Goal: Task Accomplishment & Management: Use online tool/utility

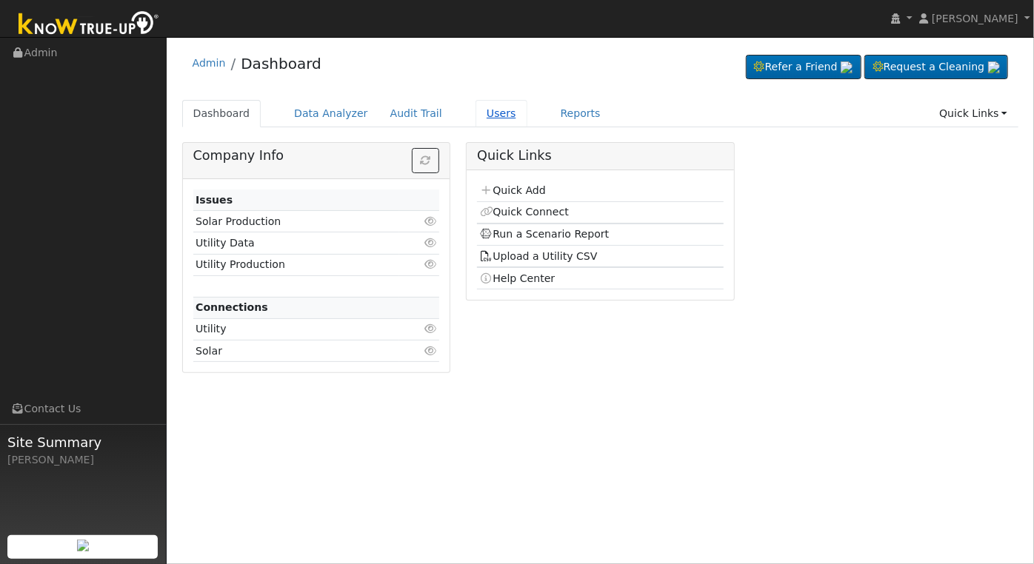
click at [480, 116] on link "Users" at bounding box center [501, 113] width 52 height 27
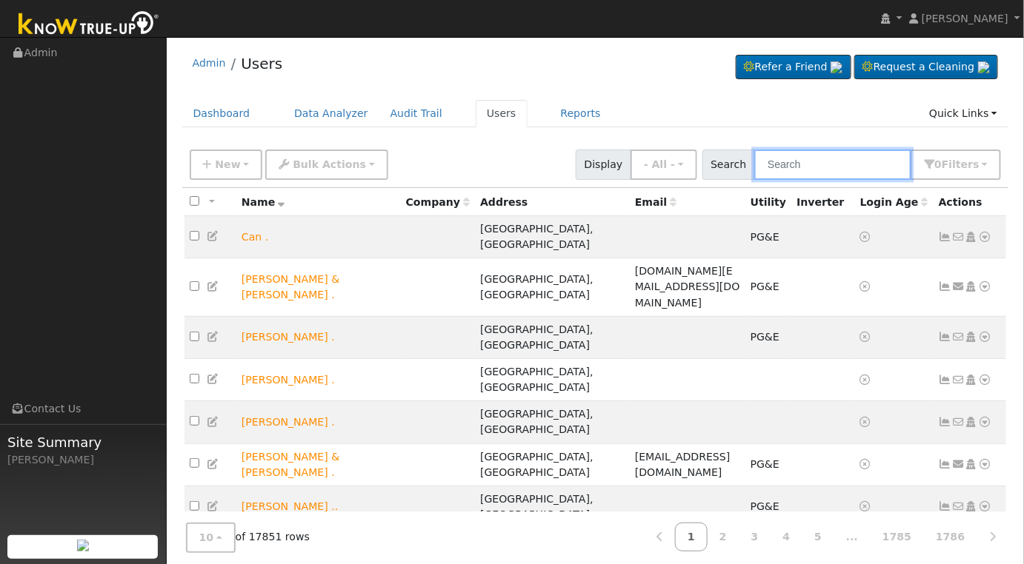
click at [821, 170] on input "text" at bounding box center [832, 165] width 157 height 30
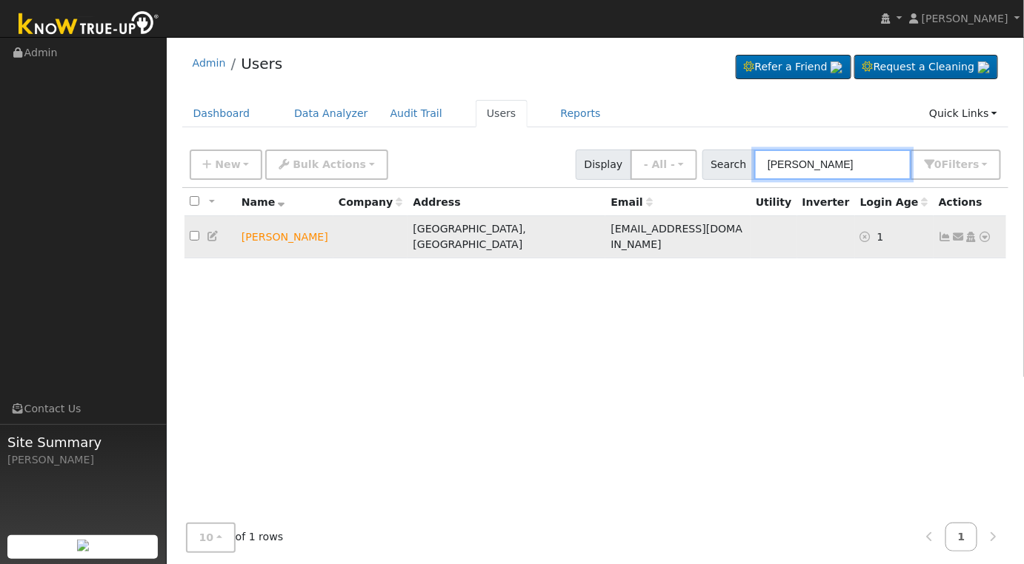
type input "gary card"
click at [985, 232] on icon at bounding box center [984, 237] width 13 height 10
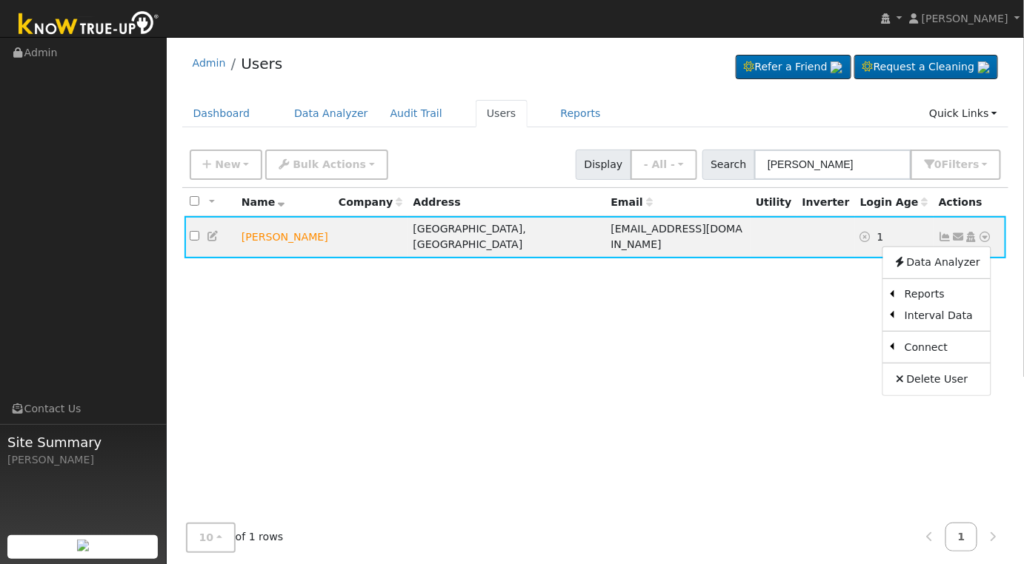
click at [0, 0] on link "Utility" at bounding box center [0, 0] width 0 height 0
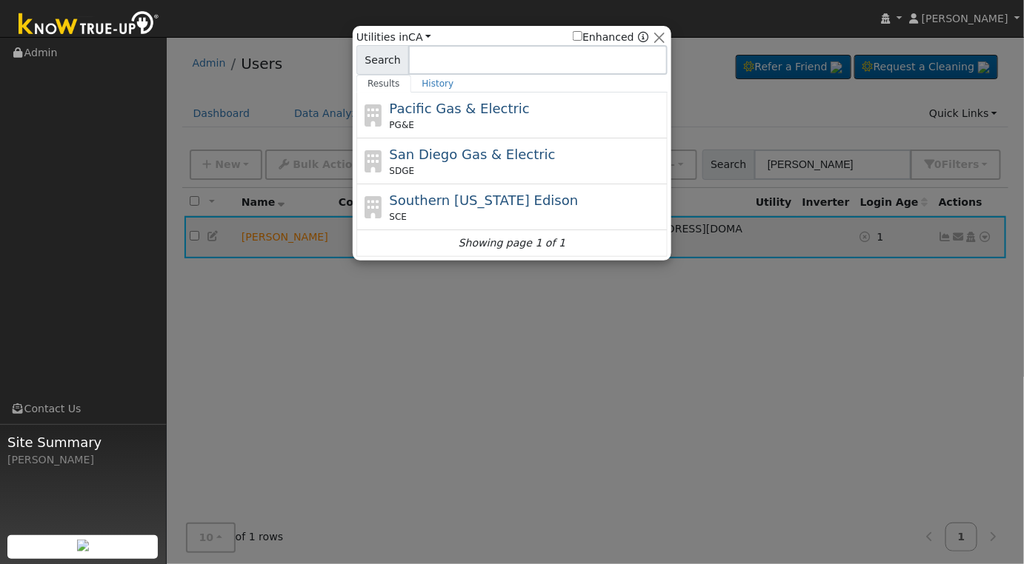
click at [452, 114] on span "Pacific Gas & Electric" at bounding box center [460, 109] width 140 height 16
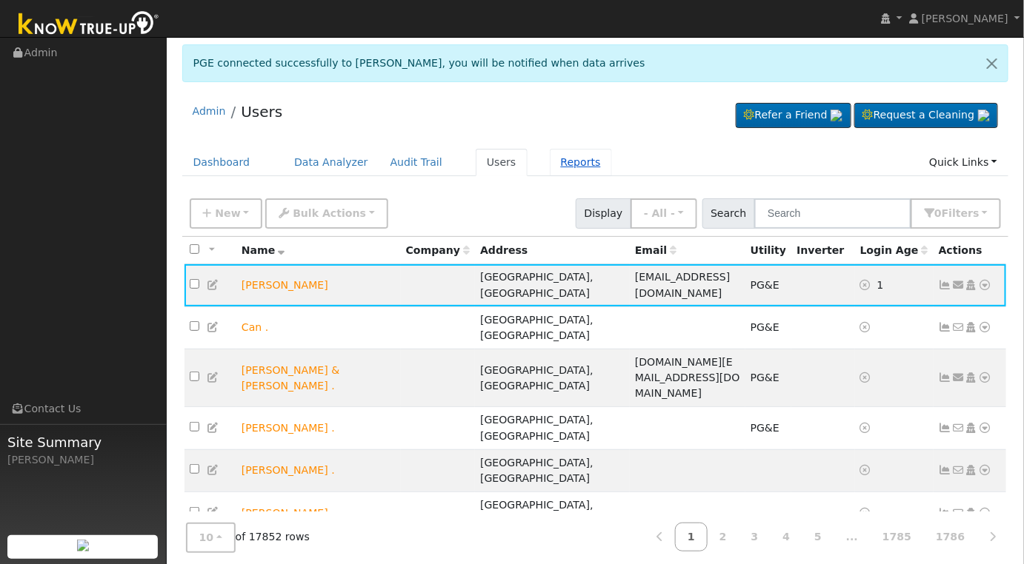
click at [550, 156] on link "Reports" at bounding box center [581, 162] width 62 height 27
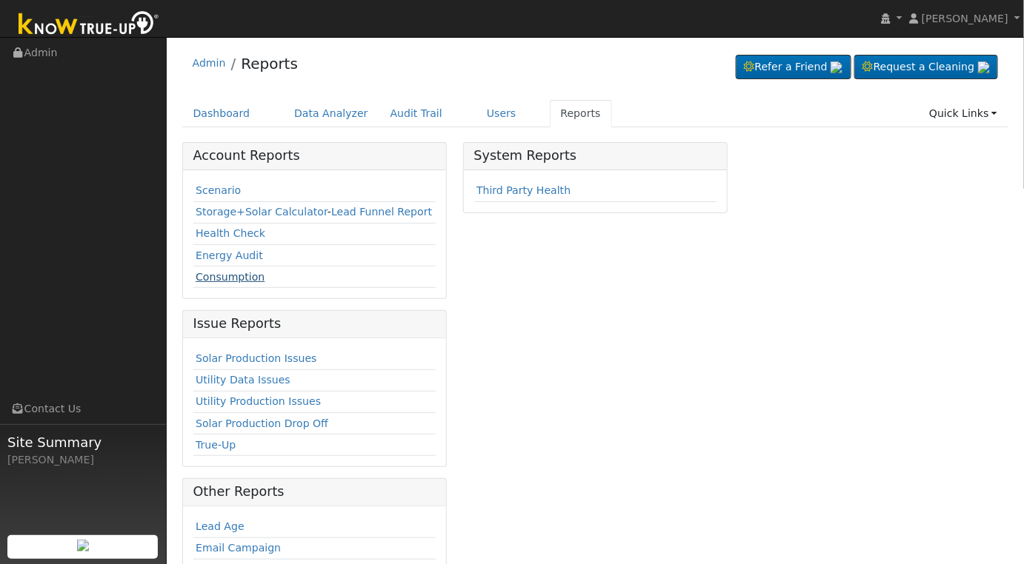
click at [225, 274] on link "Consumption" at bounding box center [230, 277] width 69 height 12
click at [210, 191] on link "Scenario" at bounding box center [218, 190] width 45 height 12
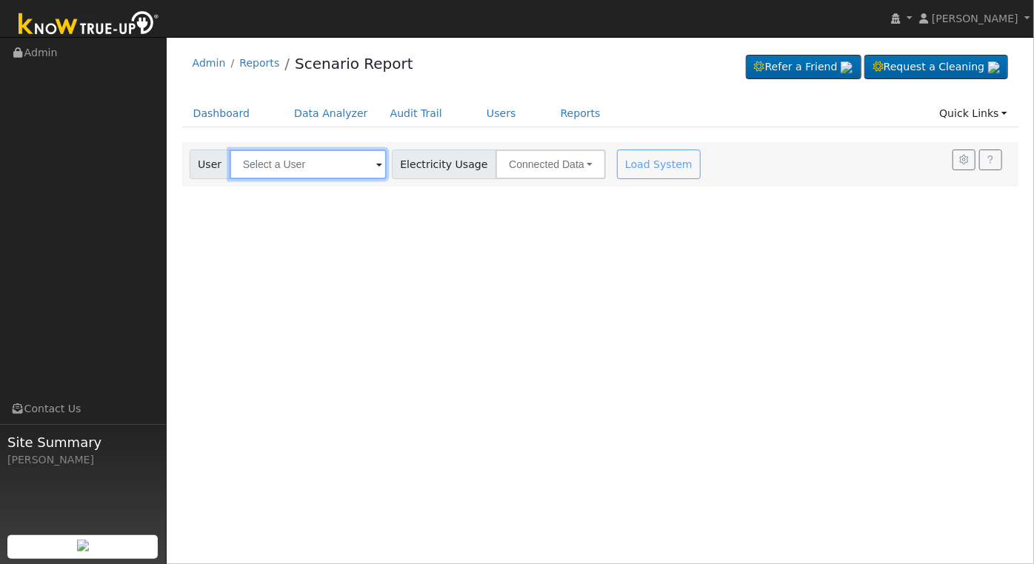
click at [335, 153] on input "text" at bounding box center [308, 165] width 157 height 30
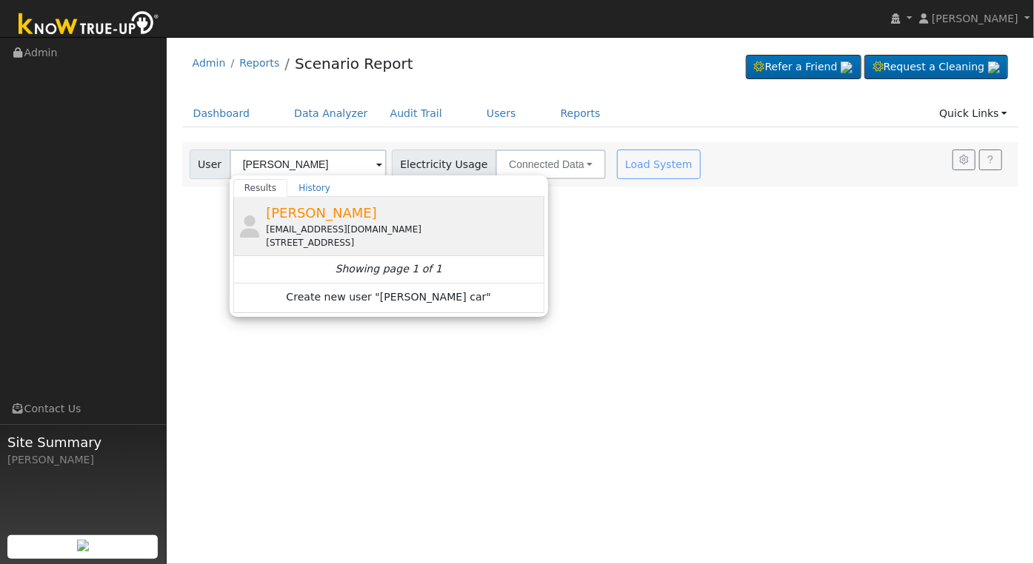
click at [383, 226] on div "[EMAIL_ADDRESS][DOMAIN_NAME]" at bounding box center [403, 229] width 275 height 13
type input "[PERSON_NAME]"
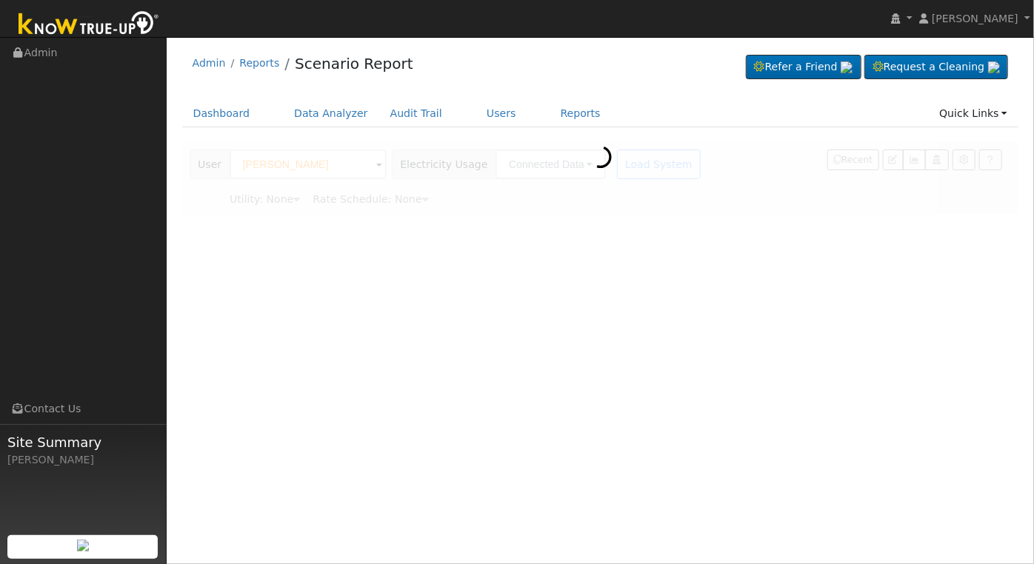
type input "Pacific Gas & Electric"
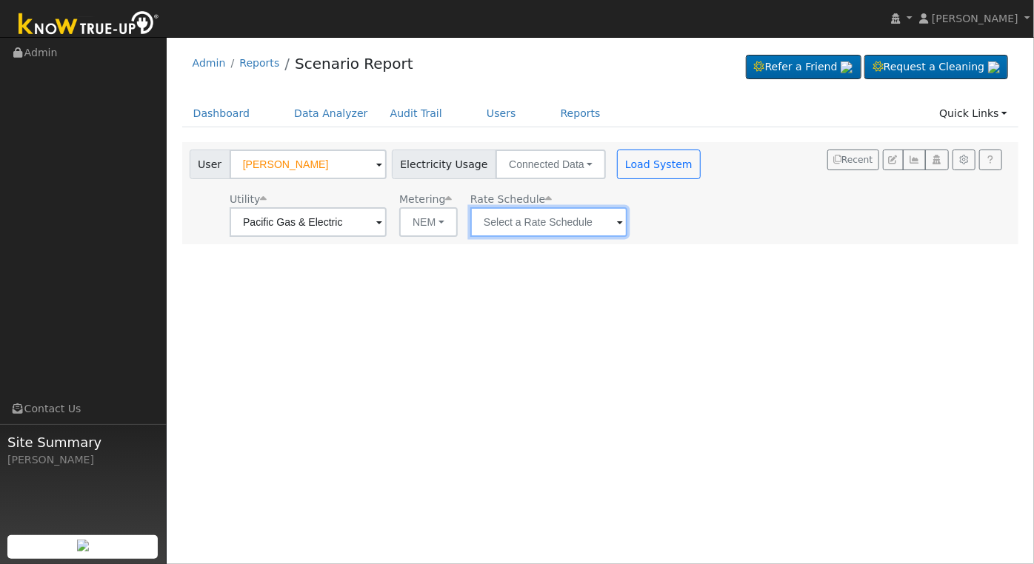
click at [387, 227] on input "text" at bounding box center [308, 222] width 157 height 30
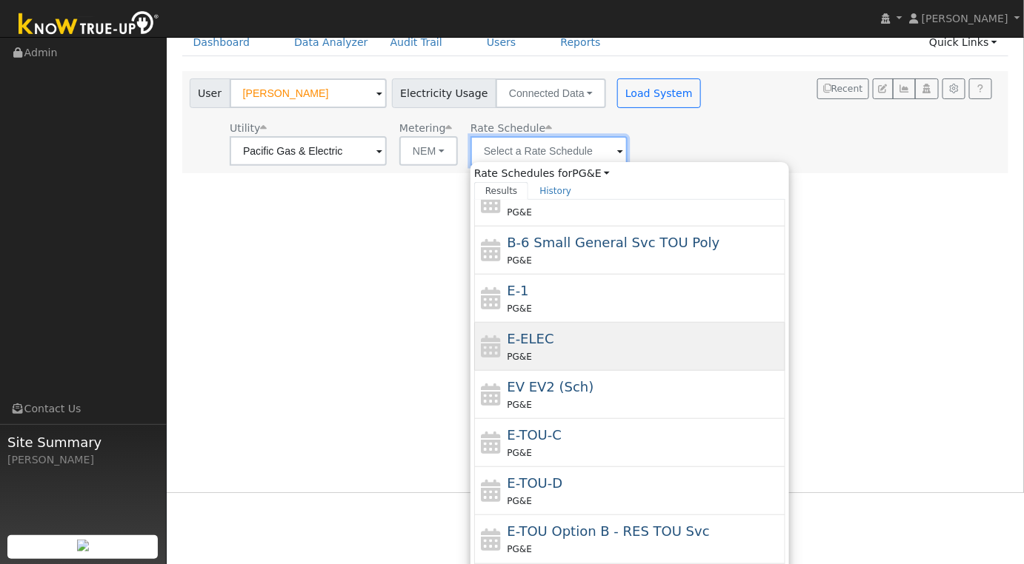
scroll to position [97, 0]
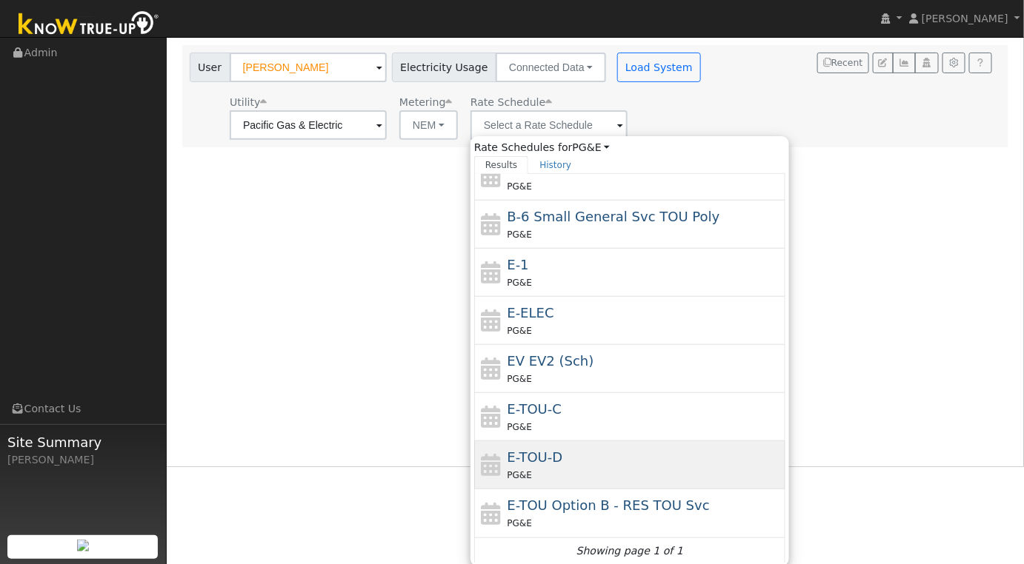
click at [610, 467] on div "PG&E" at bounding box center [644, 475] width 275 height 16
type input "E-TOU-D"
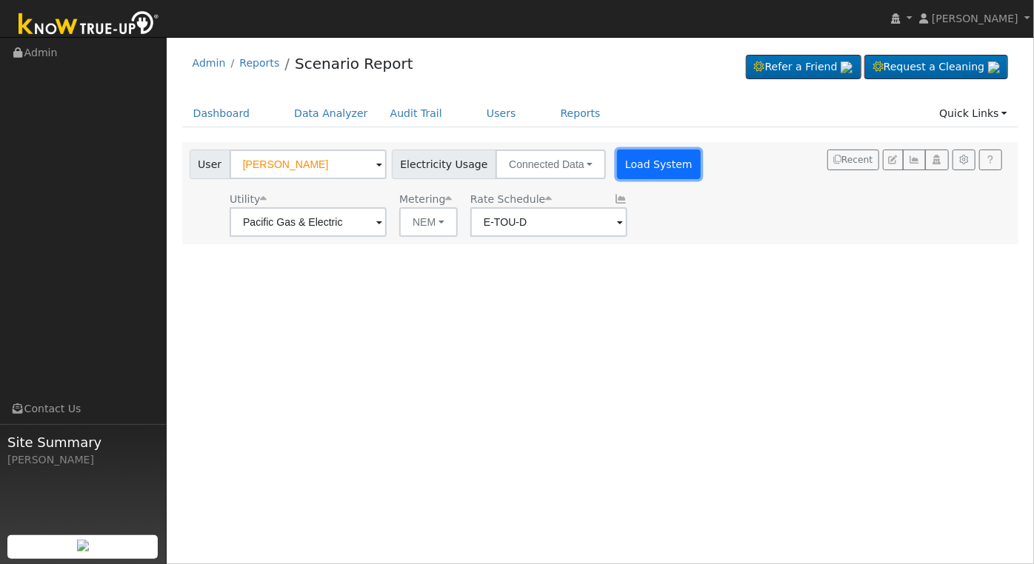
click at [651, 165] on button "Load System" at bounding box center [659, 165] width 84 height 30
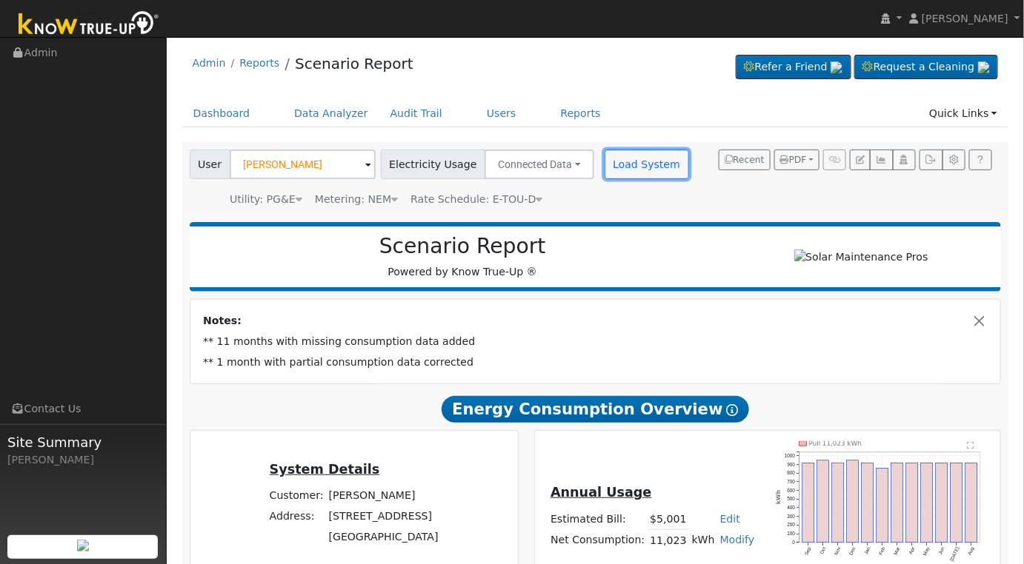
click at [627, 167] on button "Load System" at bounding box center [646, 165] width 84 height 30
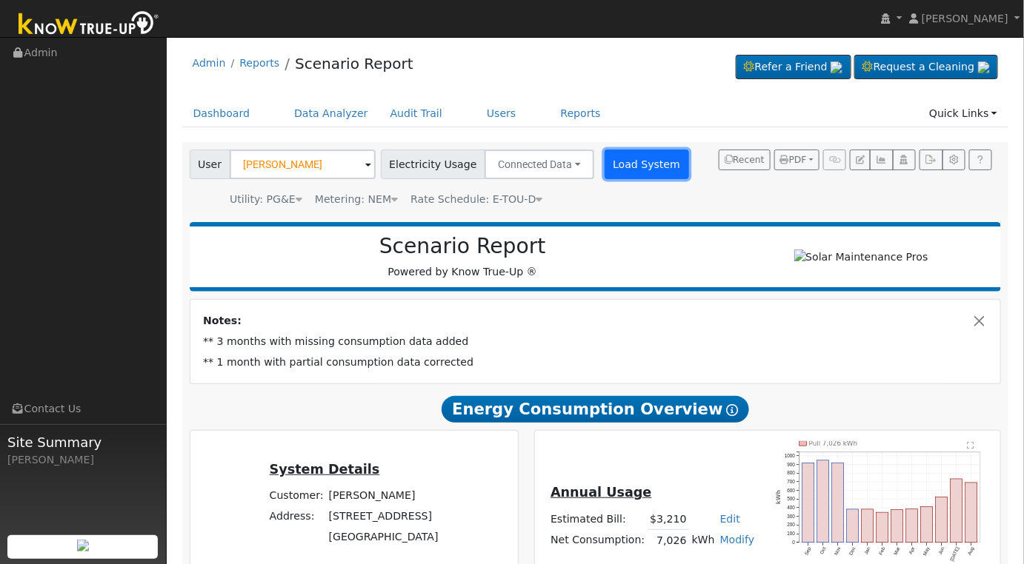
click at [627, 166] on button "Load System" at bounding box center [646, 165] width 84 height 30
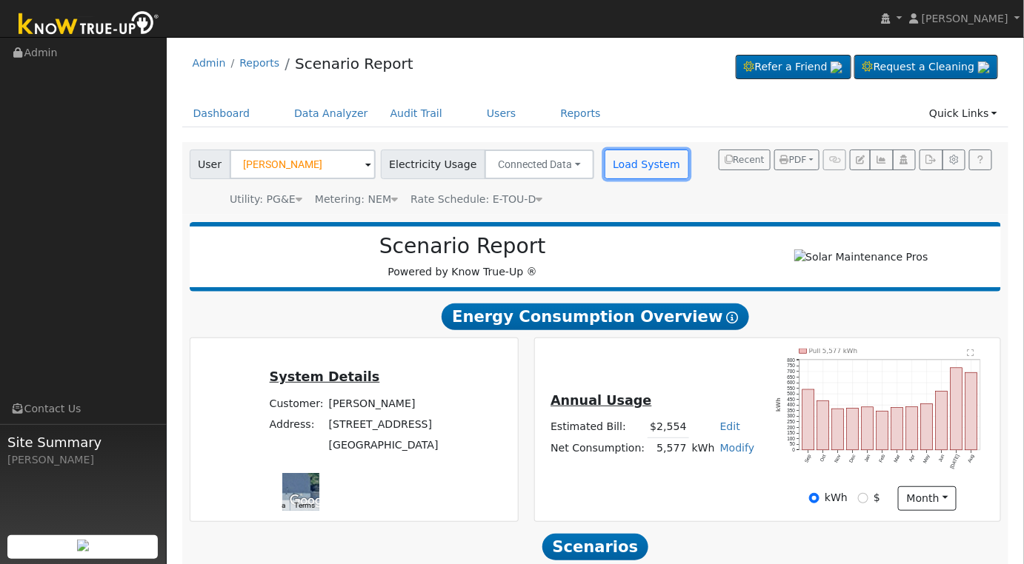
click at [617, 160] on button "Load System" at bounding box center [646, 165] width 84 height 30
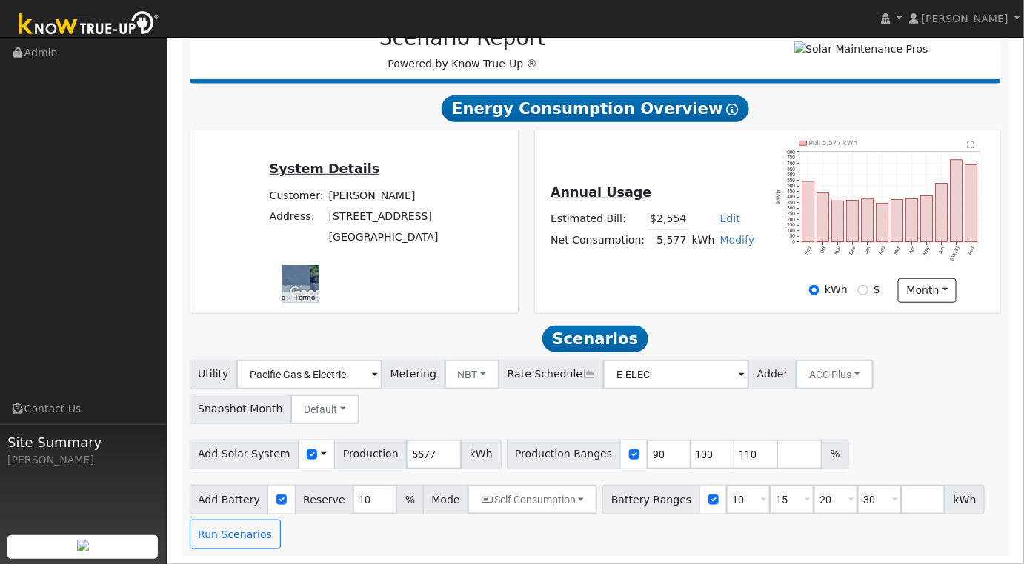
scroll to position [213, 0]
click at [723, 241] on link "Modify" at bounding box center [737, 240] width 35 height 12
click at [696, 266] on link "Add Consumption" at bounding box center [681, 264] width 124 height 21
type input "5577"
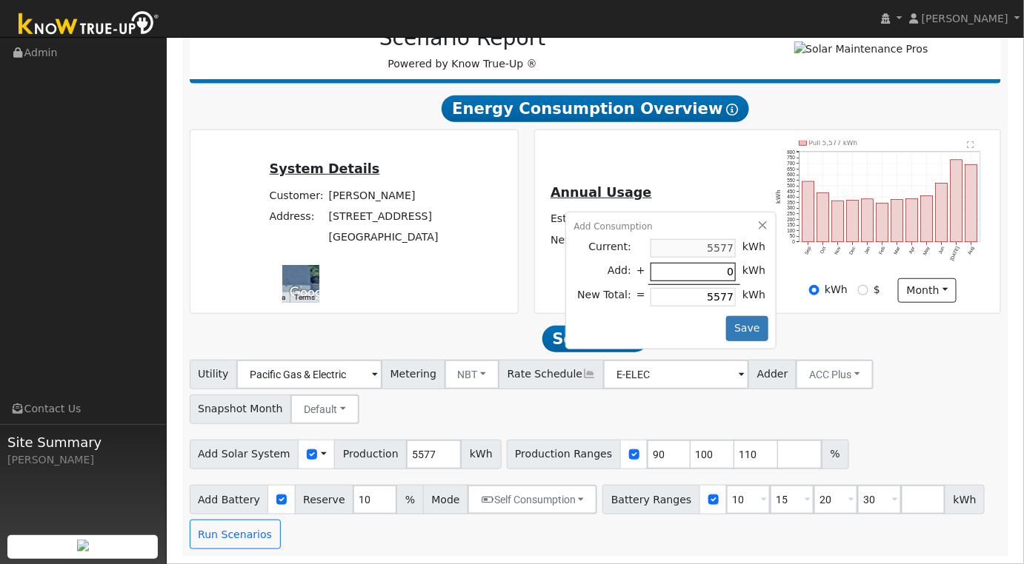
type input "3"
type input "5580"
type input "30"
type input "5607"
type input "300"
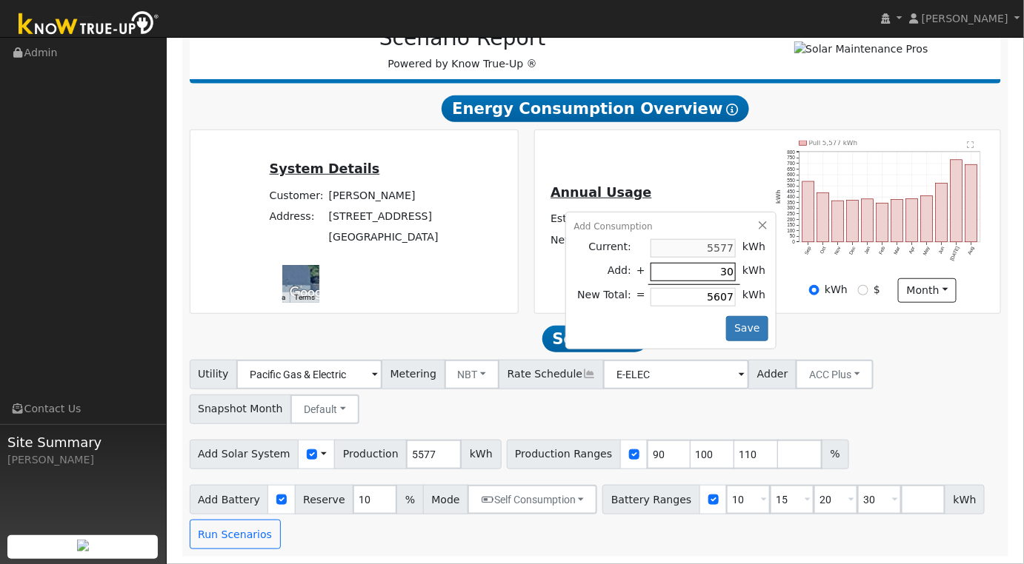
type input "5877"
type input "3000"
type input "8577"
type input "3000"
click at [742, 327] on button "Save" at bounding box center [747, 328] width 43 height 25
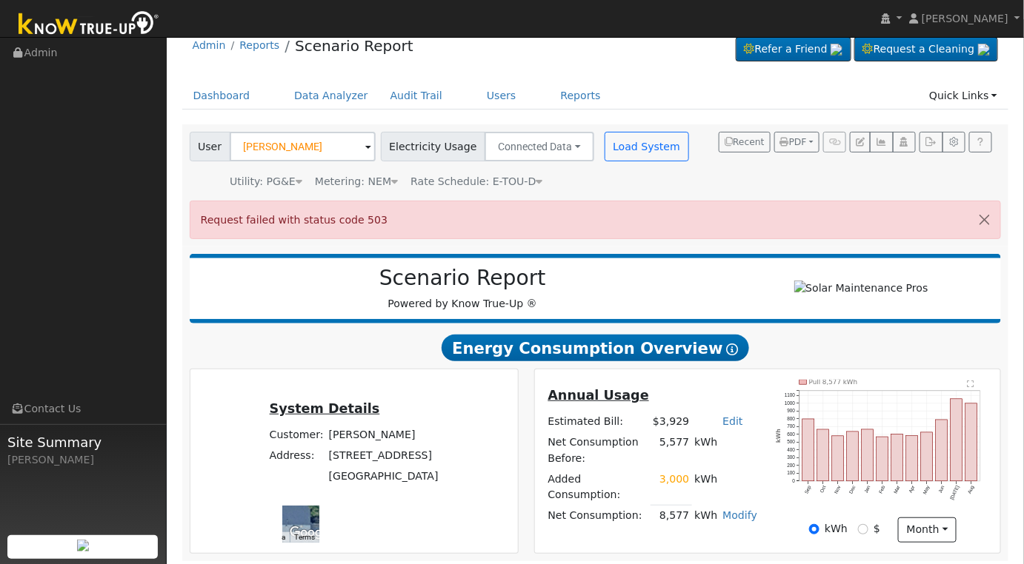
scroll to position [26, 0]
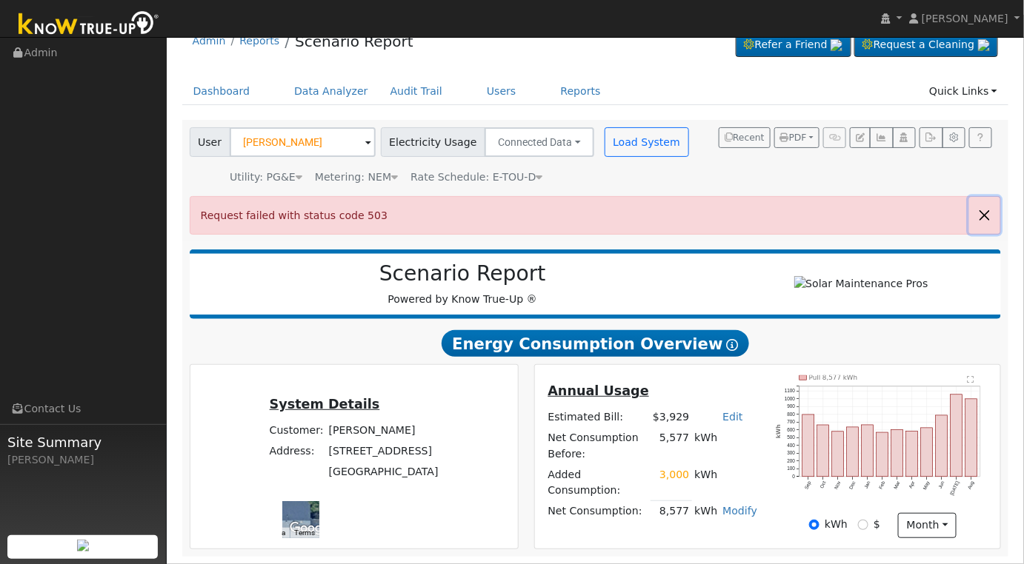
click at [989, 213] on button "button" at bounding box center [984, 215] width 31 height 36
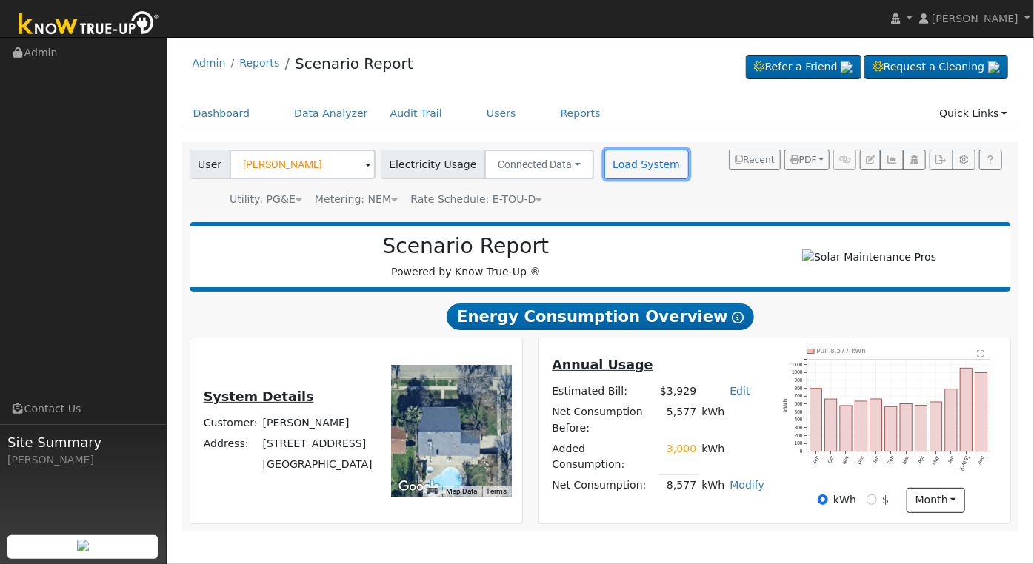
click at [623, 170] on button "Load System" at bounding box center [646, 165] width 84 height 30
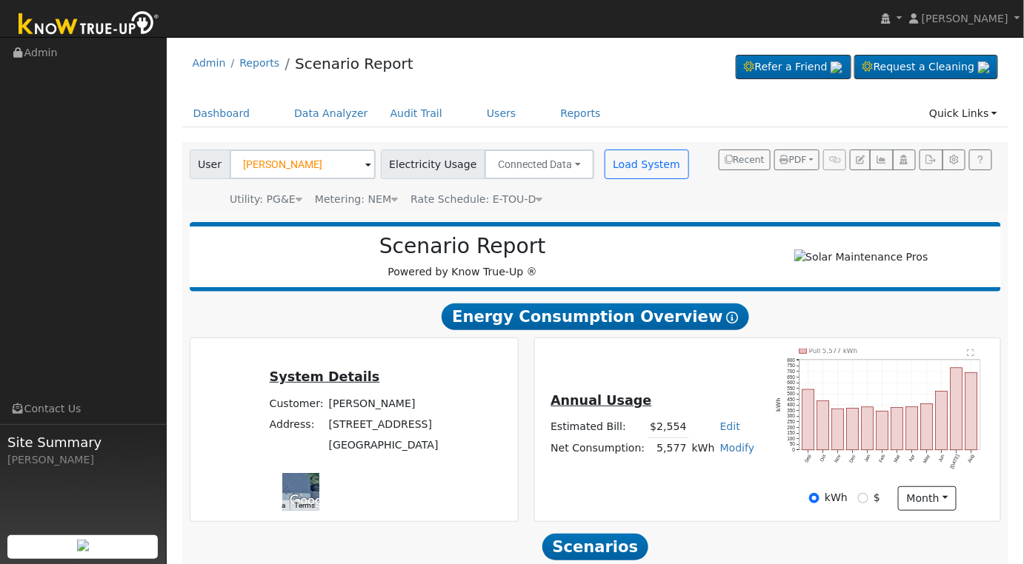
scroll to position [213, 0]
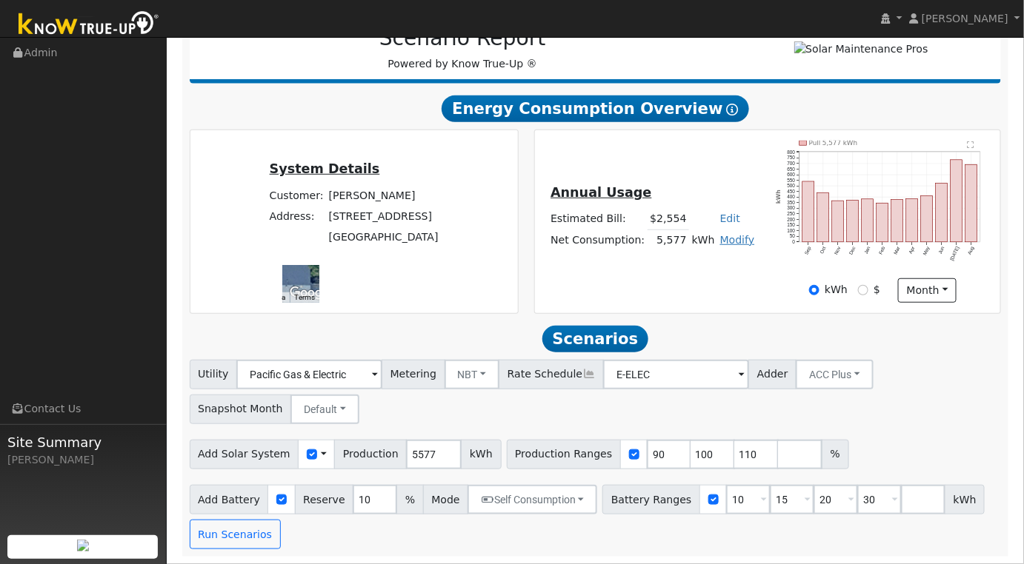
click at [721, 242] on link "Modify" at bounding box center [737, 240] width 35 height 12
click at [685, 269] on link "Add Consumption" at bounding box center [681, 264] width 124 height 21
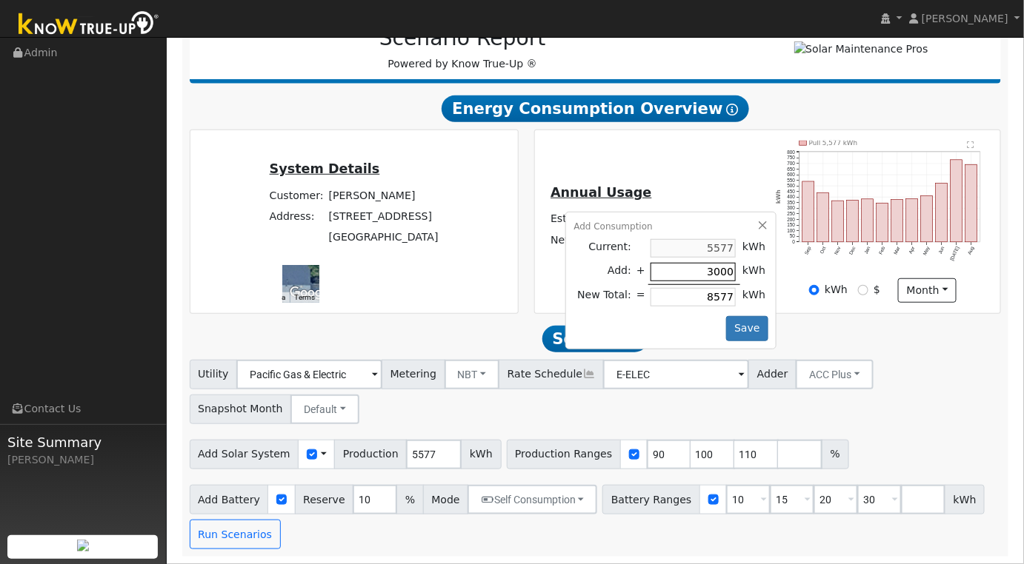
type input "5577"
click at [741, 327] on button "Save" at bounding box center [747, 328] width 43 height 25
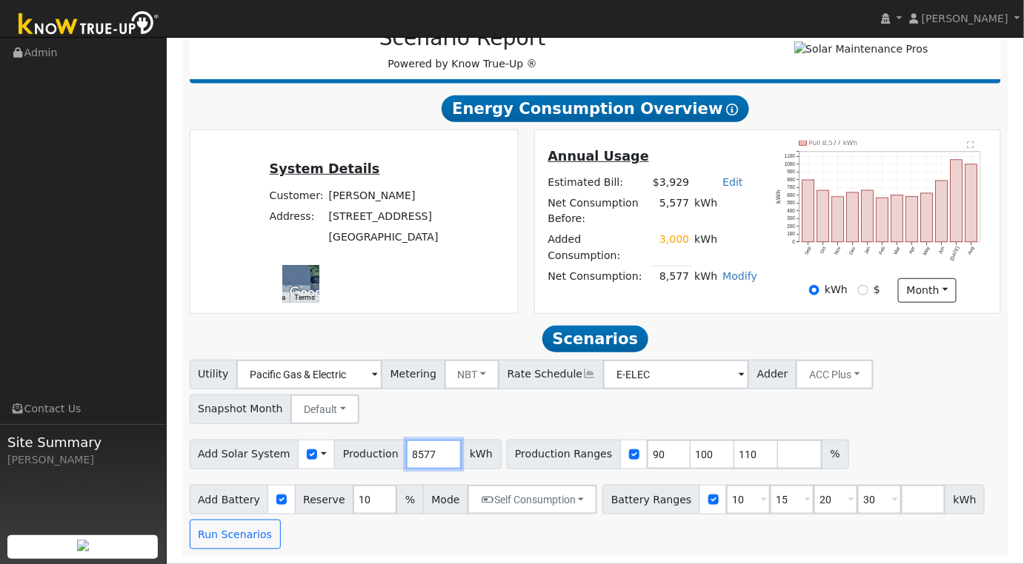
click at [421, 453] on input "8577" at bounding box center [434, 455] width 56 height 30
click at [421, 452] on input "8577" at bounding box center [434, 455] width 56 height 30
type input "10229"
click at [647, 455] on input "90" at bounding box center [669, 455] width 44 height 30
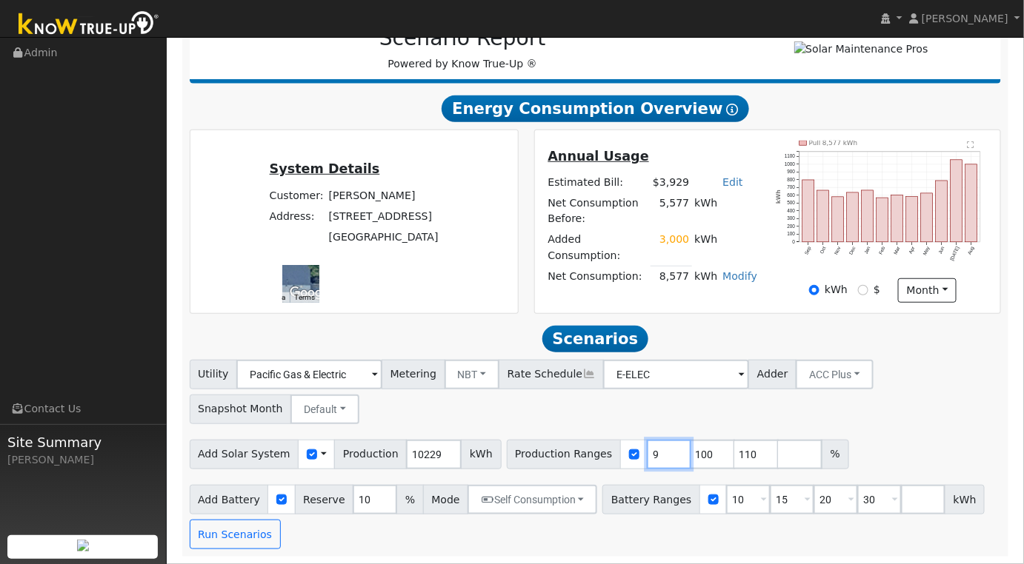
type input "100"
type input "110"
type input "100"
click at [726, 494] on input "10" at bounding box center [748, 500] width 44 height 30
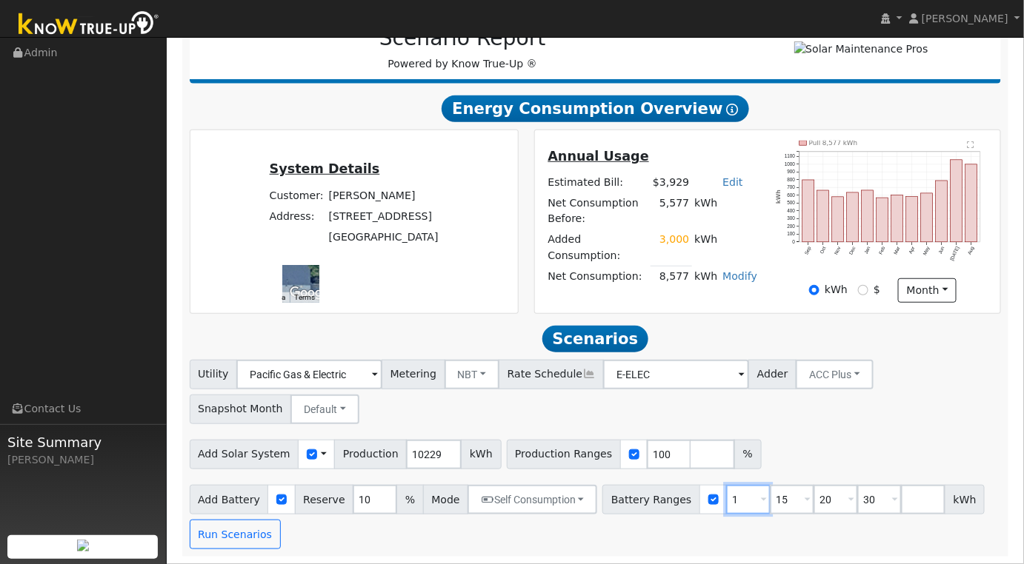
type input "15"
type input "20"
type input "30"
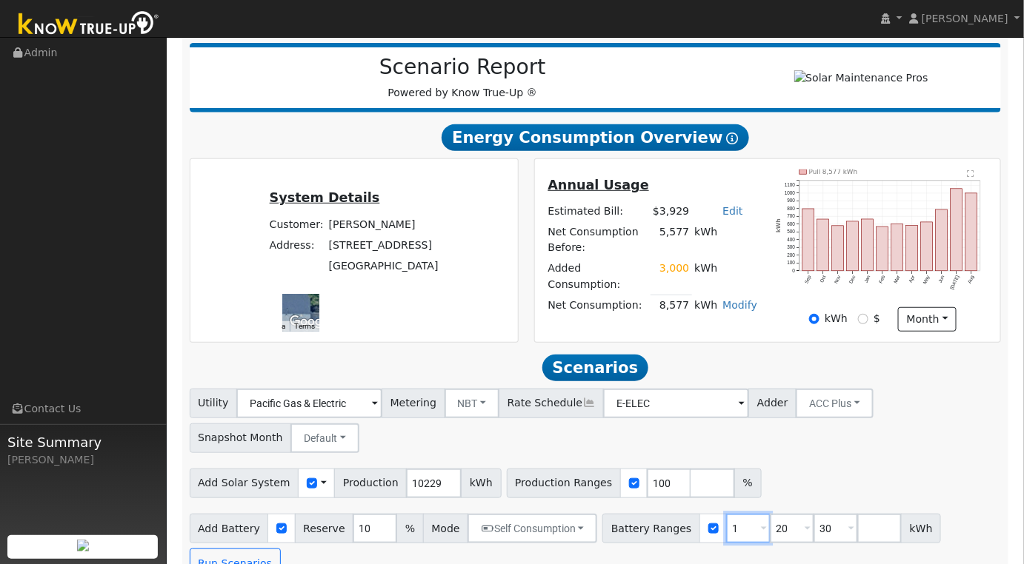
type input "20"
type input "30"
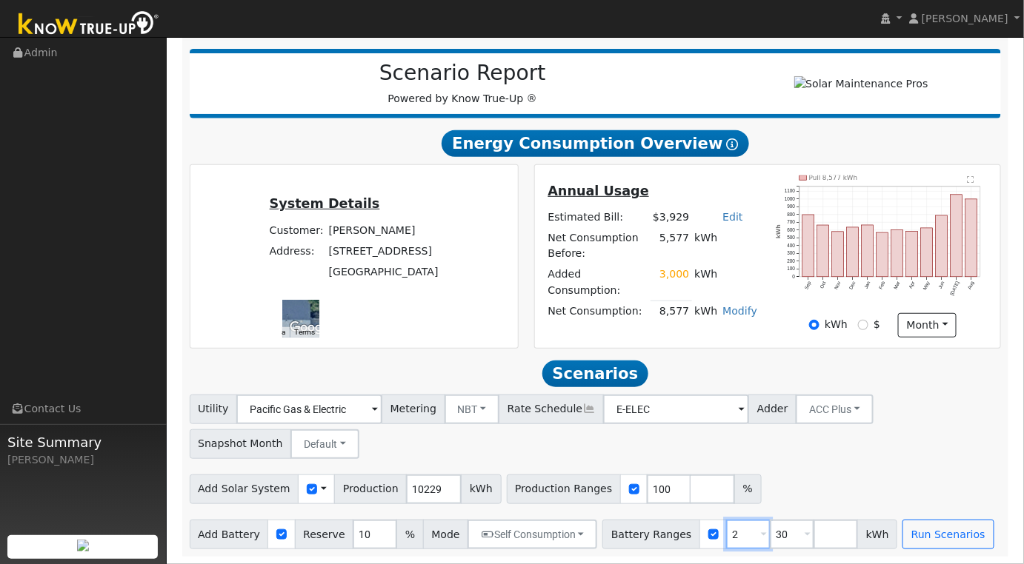
type input "30"
type input "3"
type input "20"
click at [863, 462] on div "Utility Pacific Gas & Electric Metering NBT NEM NBT Rate Schedule E-ELEC Adder …" at bounding box center [594, 472] width 827 height 155
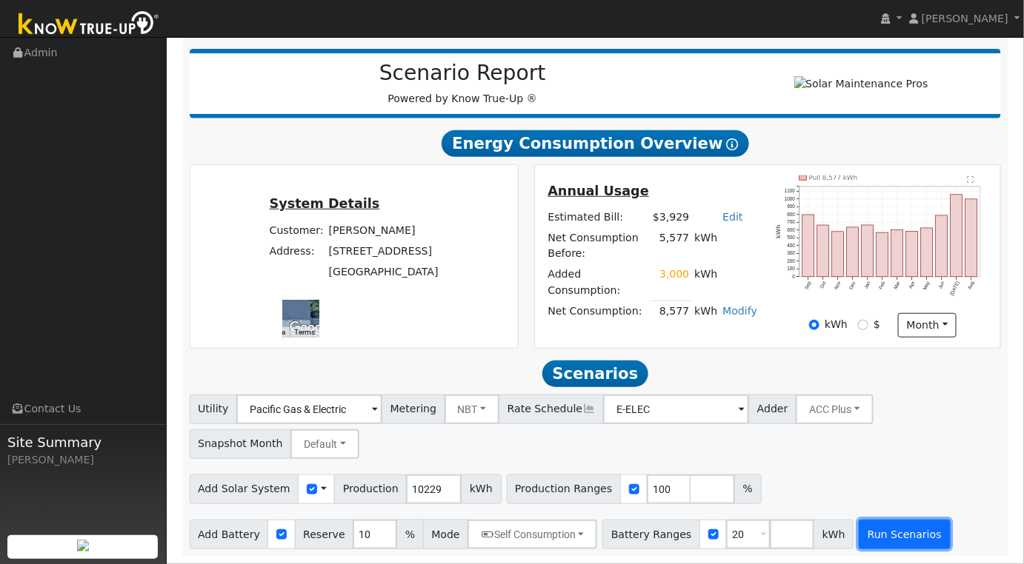
click at [881, 530] on button "Run Scenarios" at bounding box center [903, 535] width 91 height 30
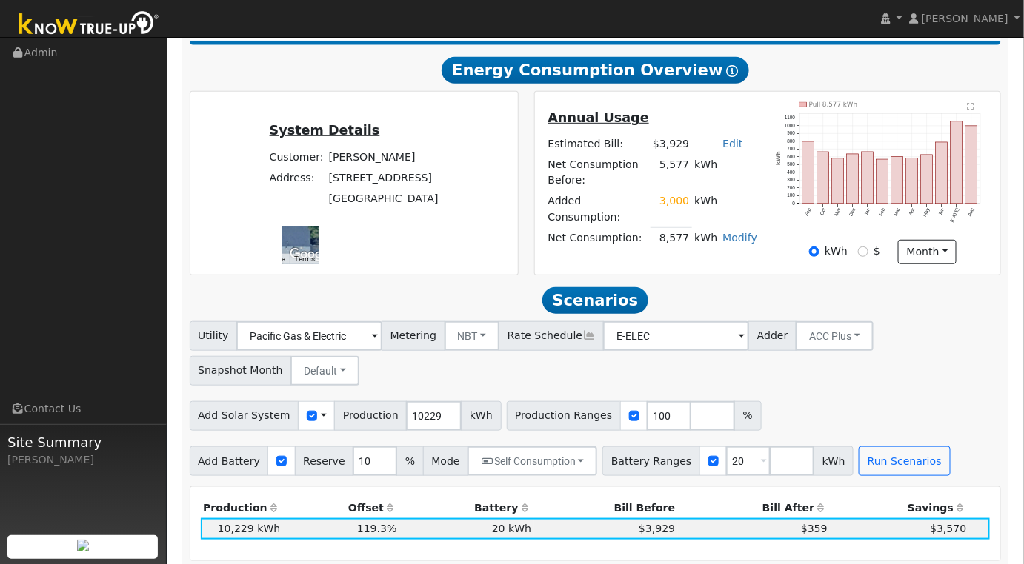
scroll to position [493, 0]
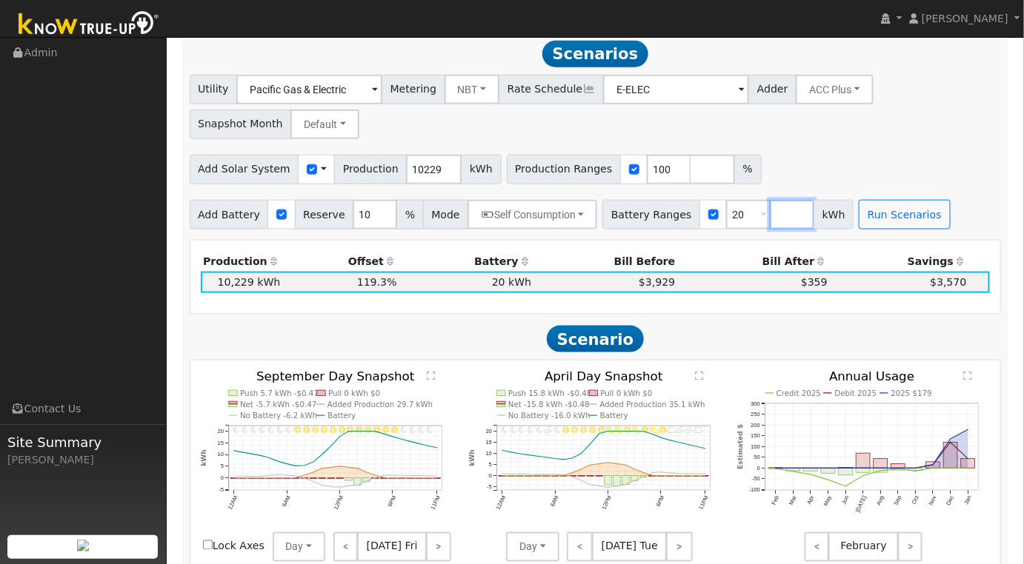
click at [769, 223] on input "number" at bounding box center [791, 215] width 44 height 30
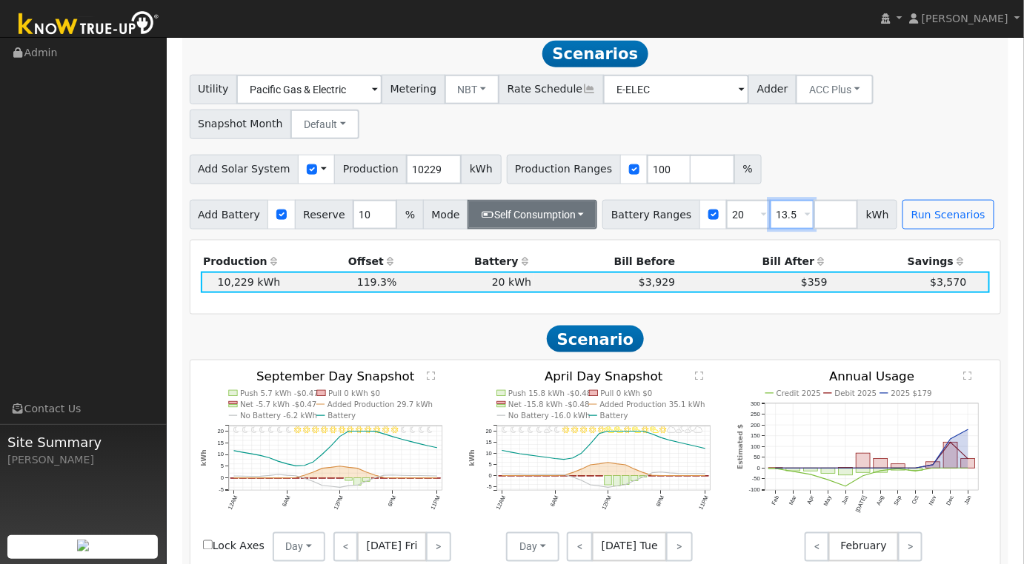
type input "13.5"
type input "20"
click at [566, 221] on button "Self Consumption" at bounding box center [532, 215] width 130 height 30
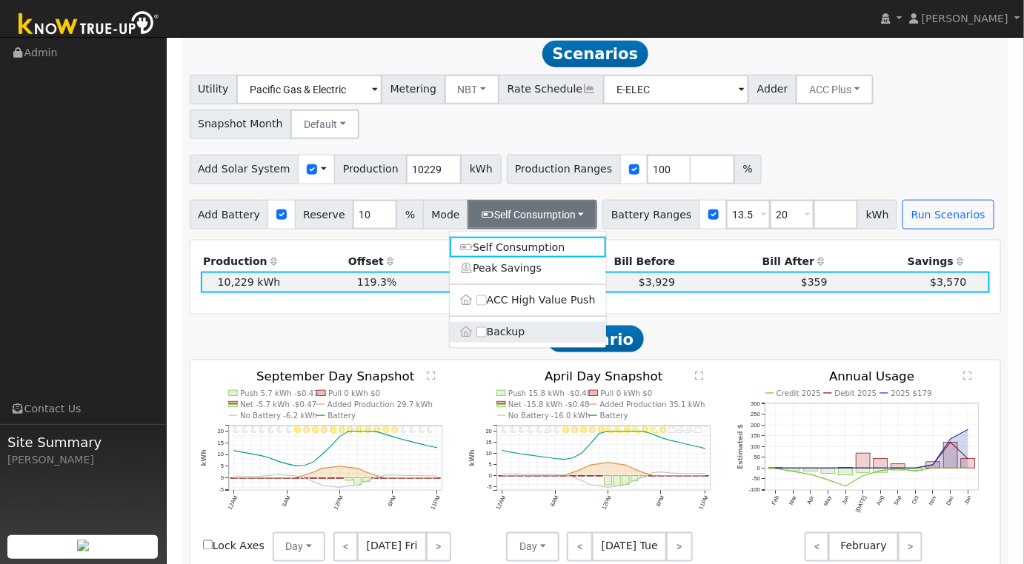
click at [495, 335] on label "Backup" at bounding box center [528, 332] width 156 height 21
click at [487, 335] on input "Backup" at bounding box center [481, 332] width 10 height 10
type input "20"
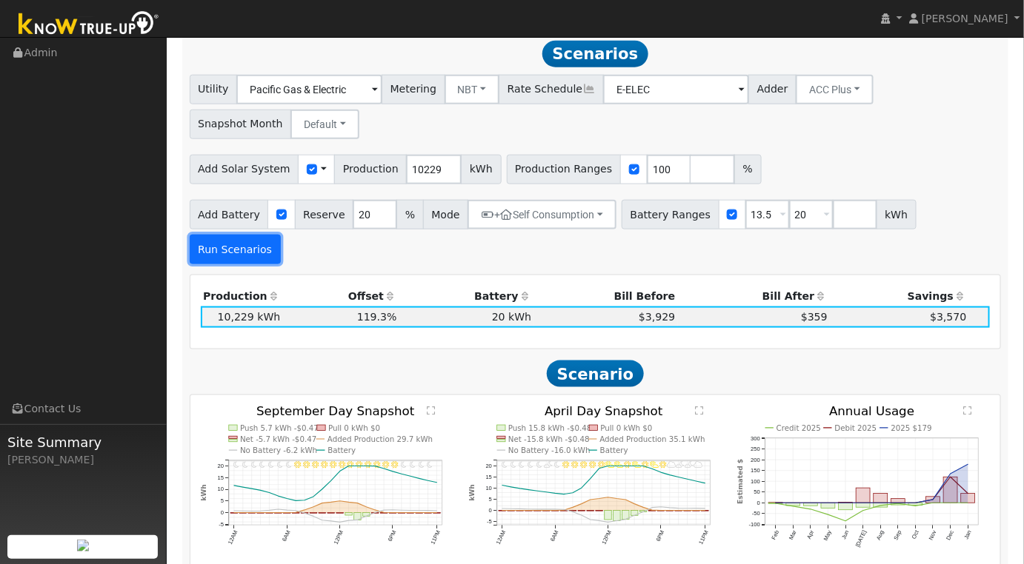
click at [281, 235] on button "Run Scenarios" at bounding box center [235, 250] width 91 height 30
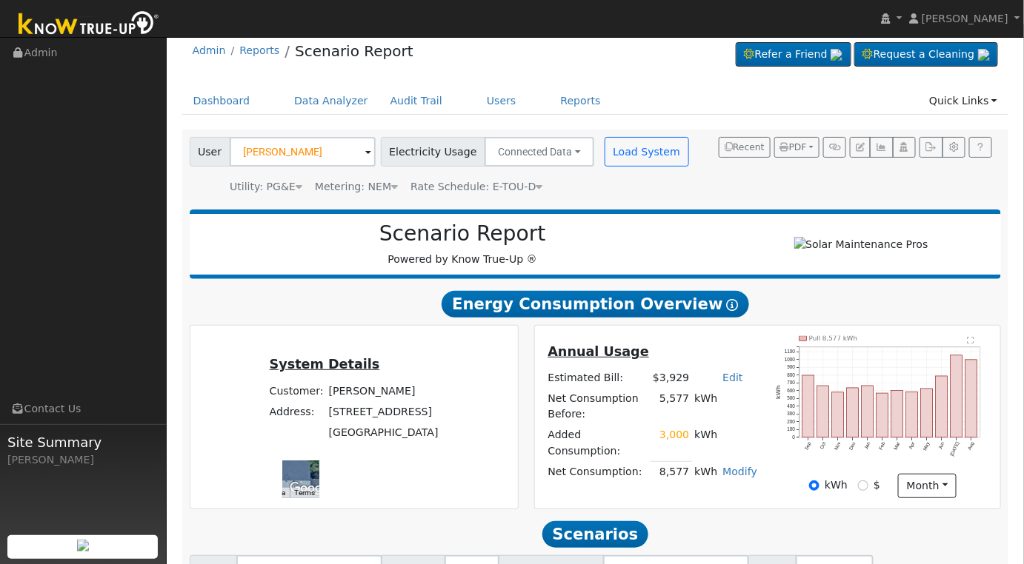
scroll to position [0, 0]
